Goal: Information Seeking & Learning: Learn about a topic

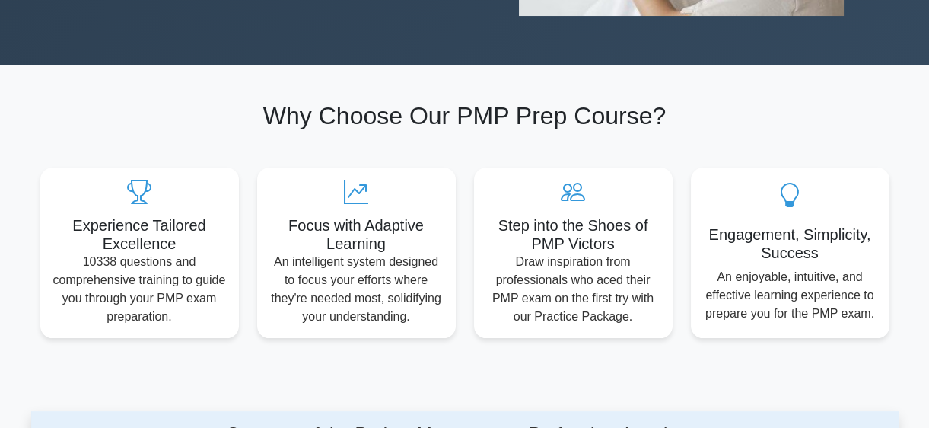
scroll to position [415, 0]
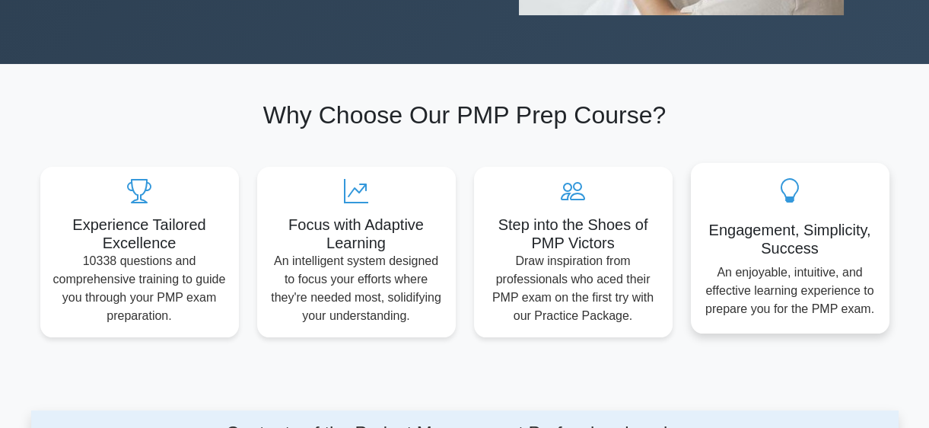
click at [789, 199] on icon at bounding box center [790, 190] width 174 height 24
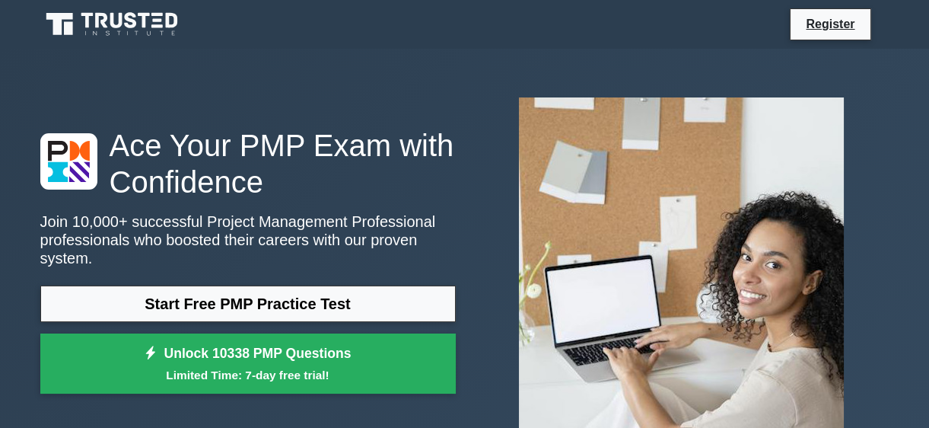
scroll to position [0, 0]
click at [164, 409] on div "Ace Your PMP Exam with Confidence Join 10,000+ successful Project Management Pr…" at bounding box center [465, 263] width 868 height 357
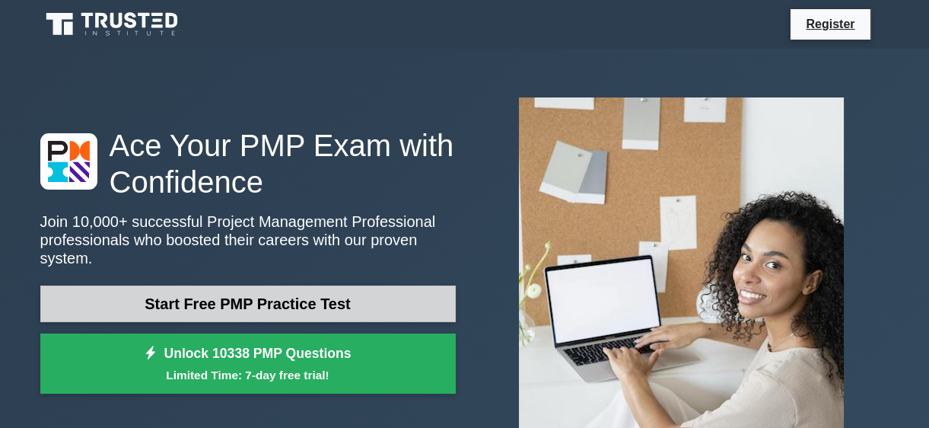
click at [312, 285] on link "Start Free PMP Practice Test" at bounding box center [248, 303] width 416 height 37
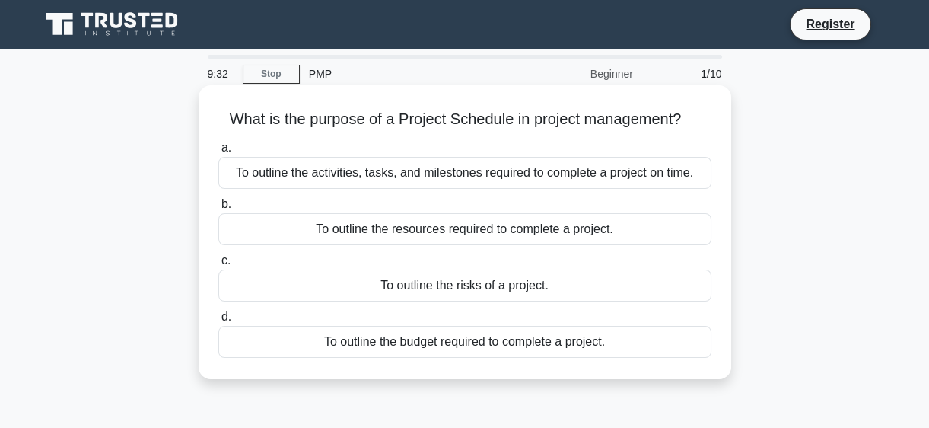
click at [571, 175] on div "To outline the activities, tasks, and milestones required to complete a project…" at bounding box center [464, 173] width 493 height 32
click at [218, 153] on input "a. To outline the activities, tasks, and milestones required to complete a proj…" at bounding box center [218, 148] width 0 height 10
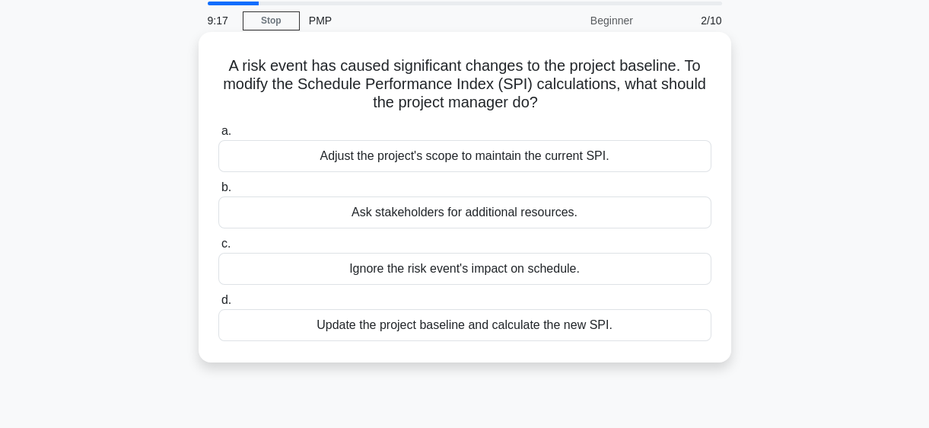
scroll to position [55, 0]
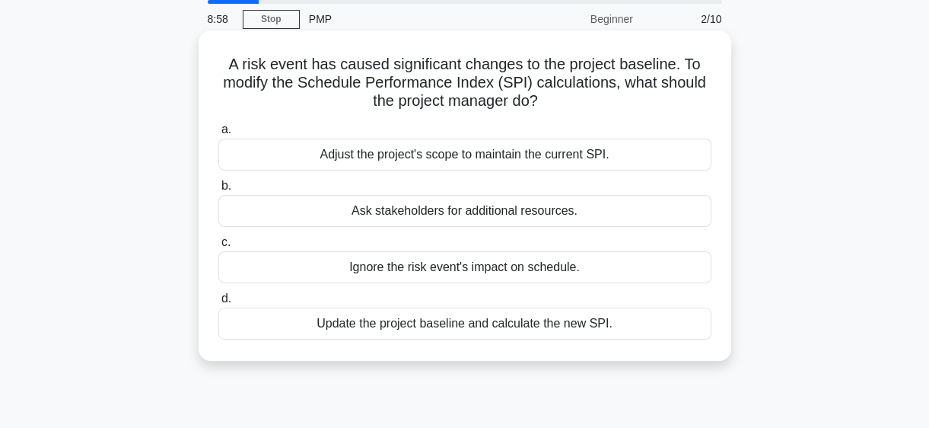
click at [404, 326] on div "Update the project baseline and calculate the new SPI." at bounding box center [464, 323] width 493 height 32
click at [218, 304] on input "d. Update the project baseline and calculate the new SPI." at bounding box center [218, 299] width 0 height 10
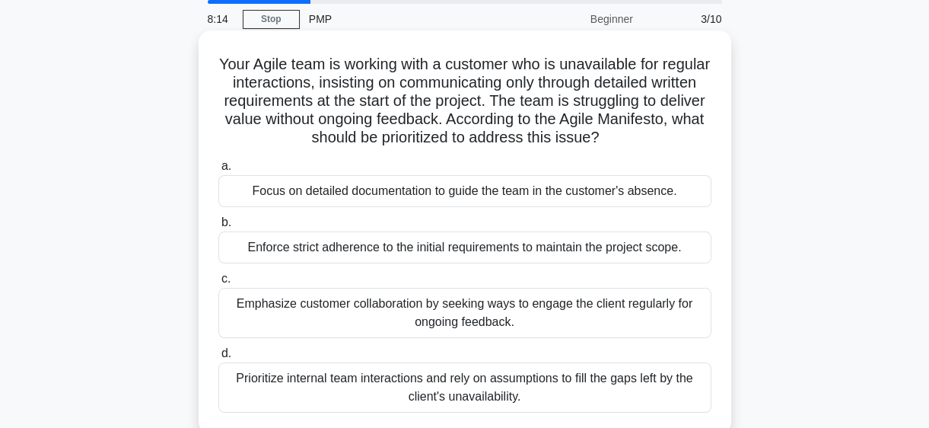
click at [518, 244] on div "Enforce strict adherence to the initial requirements to maintain the project sc…" at bounding box center [464, 247] width 493 height 32
click at [218, 228] on input "b. Enforce strict adherence to the initial requirements to maintain the project…" at bounding box center [218, 223] width 0 height 10
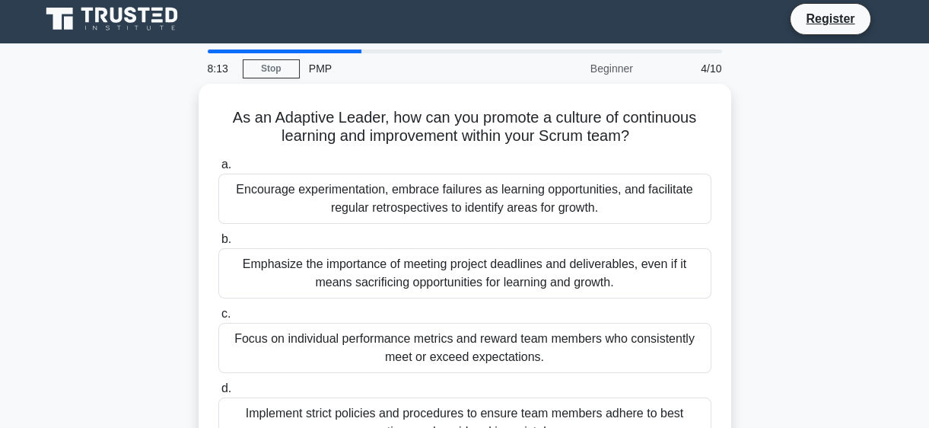
scroll to position [0, 0]
